Goal: Task Accomplishment & Management: Use online tool/utility

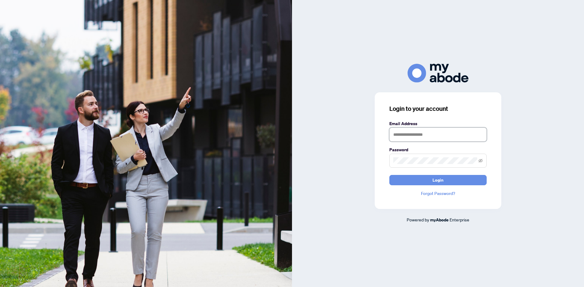
click at [399, 136] on input "text" at bounding box center [437, 135] width 97 height 14
type input "**********"
click at [433, 165] on span at bounding box center [437, 161] width 97 height 14
click at [389, 175] on button "Login" at bounding box center [437, 180] width 97 height 10
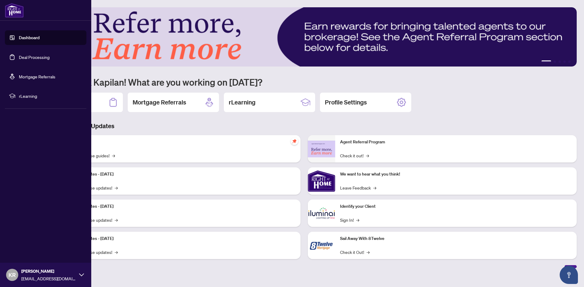
click at [19, 38] on link "Dashboard" at bounding box center [29, 37] width 21 height 5
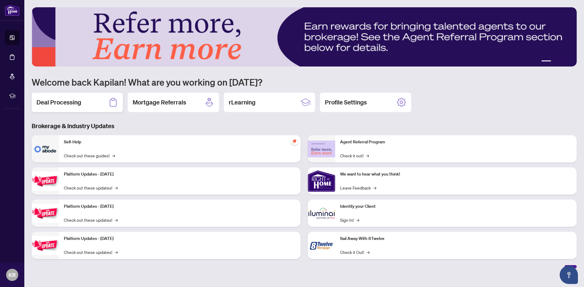
click at [71, 102] on h2 "Deal Processing" at bounding box center [58, 102] width 45 height 9
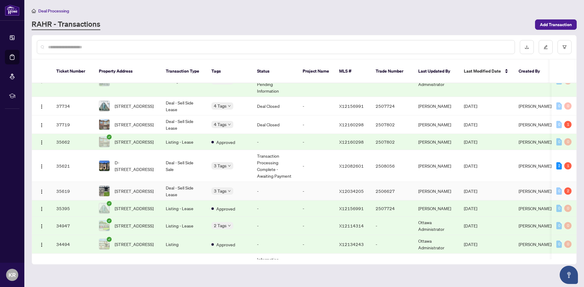
scroll to position [337, 0]
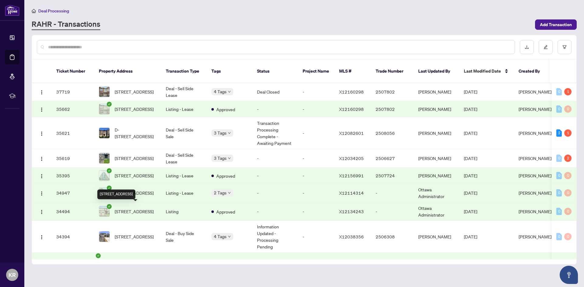
click at [125, 208] on span "[STREET_ADDRESS]" at bounding box center [134, 211] width 39 height 7
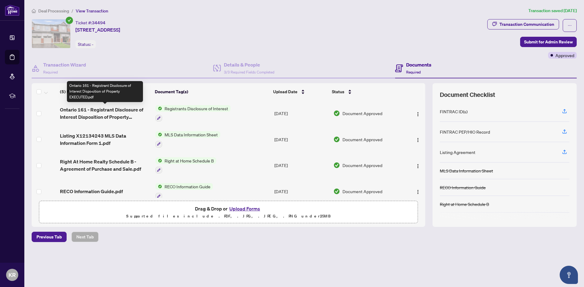
click at [105, 114] on span "Ontario 161 - Registrant Disclosure of Interest Disposition of Property EXECUTE…" at bounding box center [105, 113] width 90 height 15
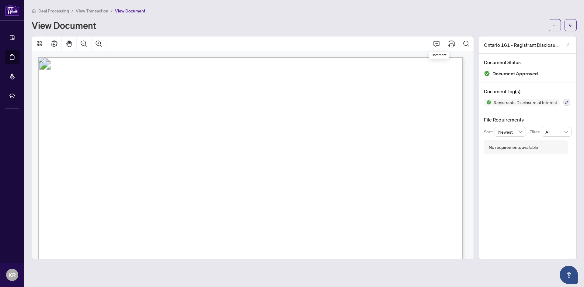
click at [451, 44] on icon "Print" at bounding box center [450, 43] width 7 height 7
